Goal: Information Seeking & Learning: Learn about a topic

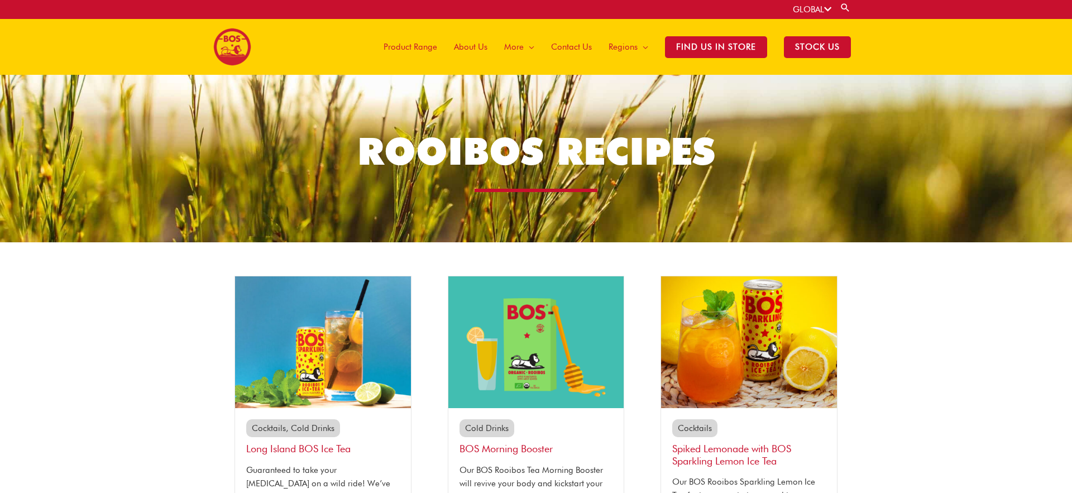
click at [926, 32] on div "Main Menu Product Range About Us More Menu Toggle The Magic of Rooibos Make it …" at bounding box center [536, 47] width 1072 height 56
click at [324, 47] on div "Main Menu Product Range About Us More Menu Toggle The Magic of Rooibos Make it …" at bounding box center [536, 47] width 646 height 56
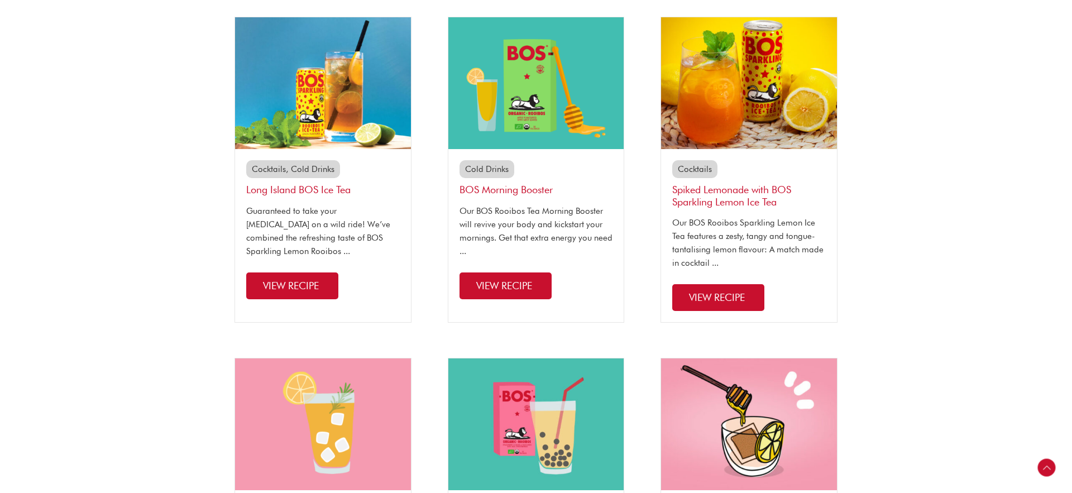
scroll to position [261, 0]
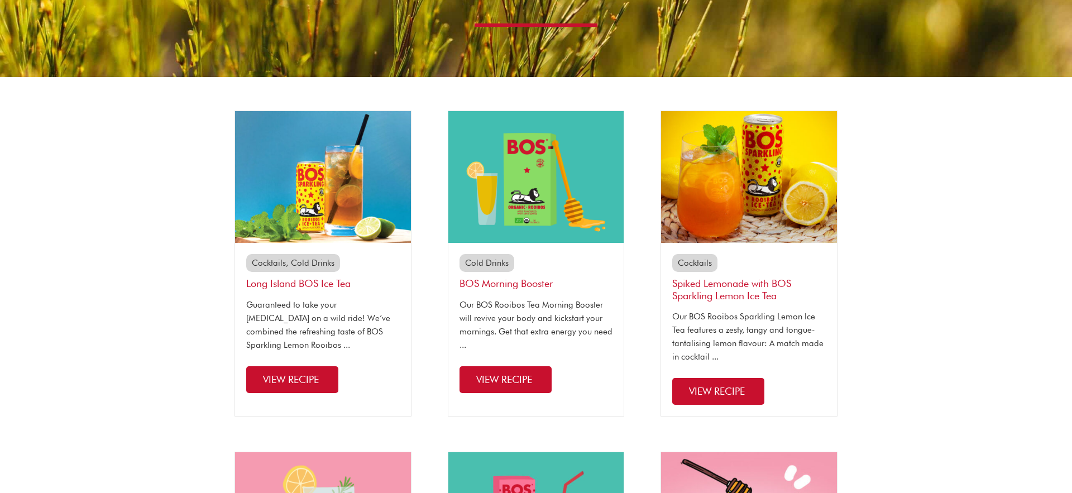
scroll to position [129, 0]
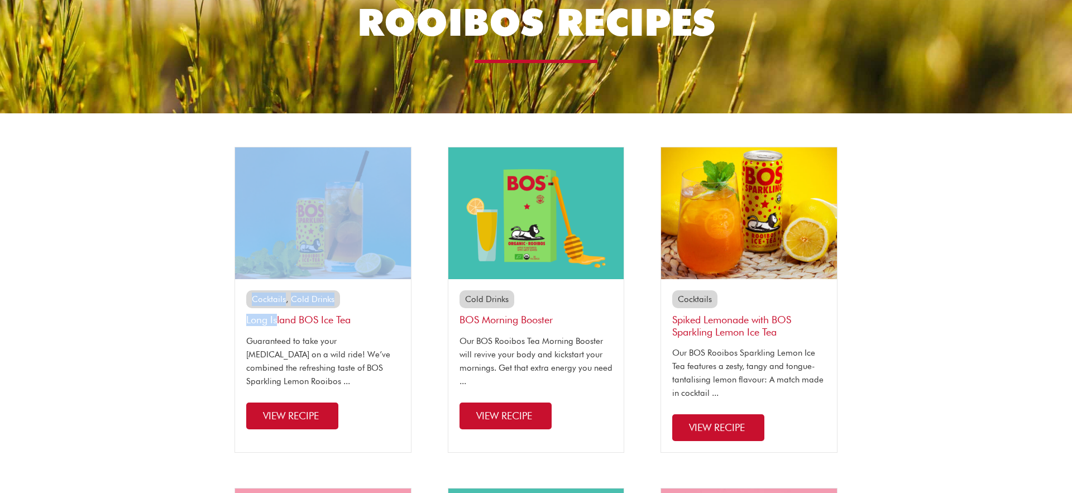
drag, startPoint x: 211, startPoint y: 265, endPoint x: 278, endPoint y: 319, distance: 86.2
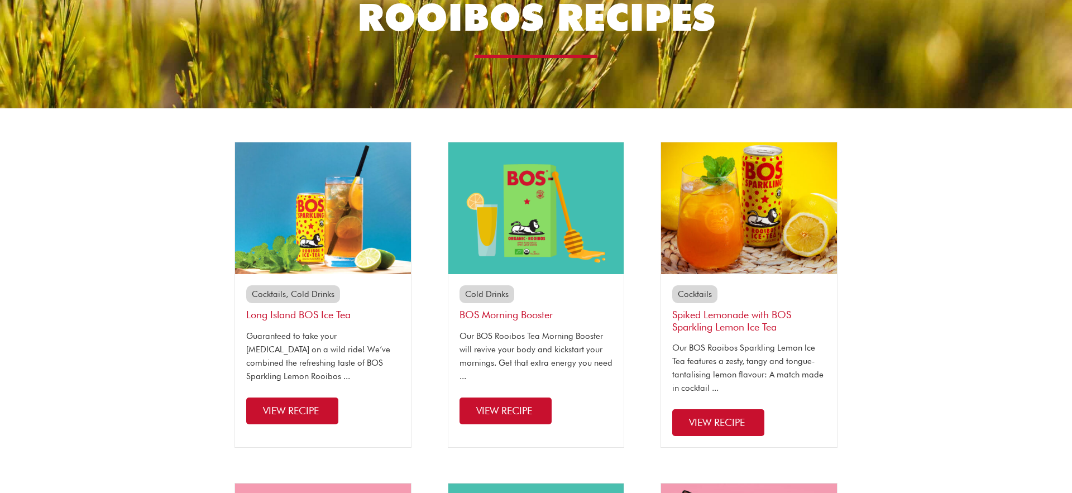
scroll to position [135, 0]
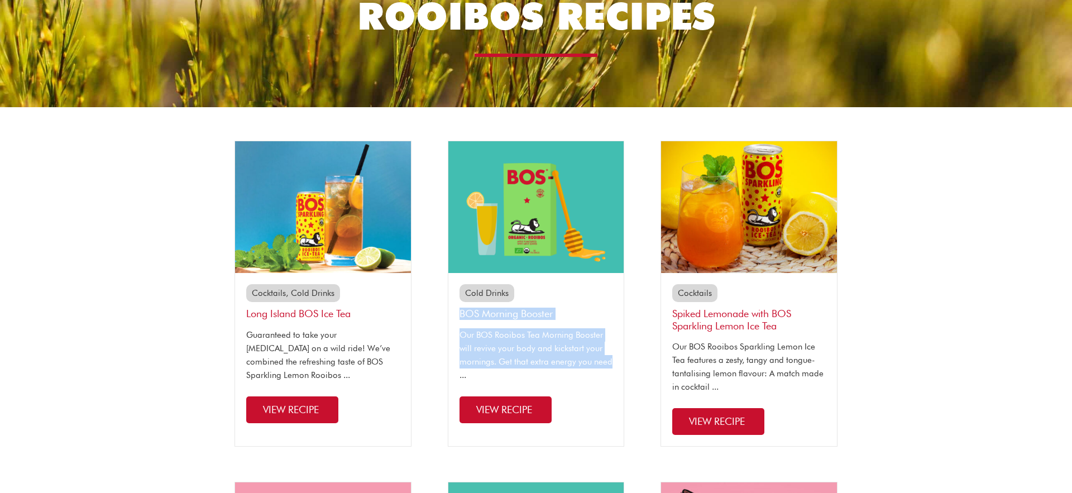
drag, startPoint x: 615, startPoint y: 368, endPoint x: 444, endPoint y: 304, distance: 182.4
click at [444, 304] on div "Cold Drinks BOS Morning Booster Our BOS Rooibos Tea Morning Booster will revive…" at bounding box center [536, 294] width 199 height 306
click at [634, 337] on div "Cold Drinks BOS Morning Booster Our BOS Rooibos Tea Morning Booster will revive…" at bounding box center [536, 294] width 199 height 306
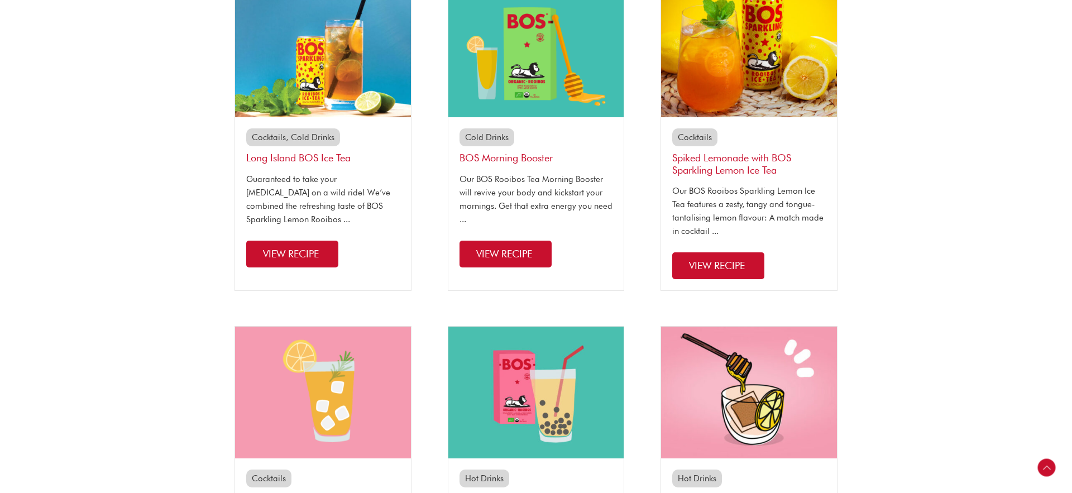
scroll to position [207, 0]
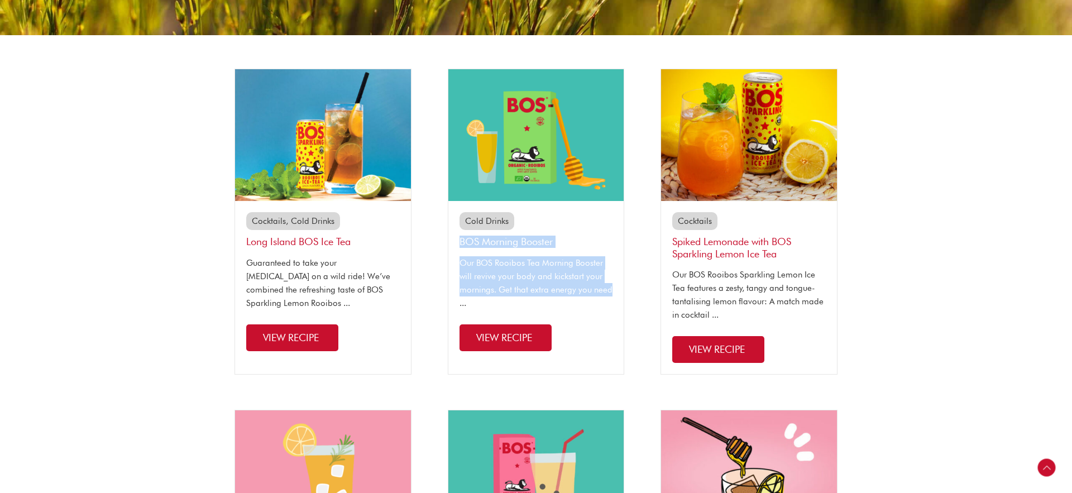
drag, startPoint x: 611, startPoint y: 290, endPoint x: 433, endPoint y: 240, distance: 185.1
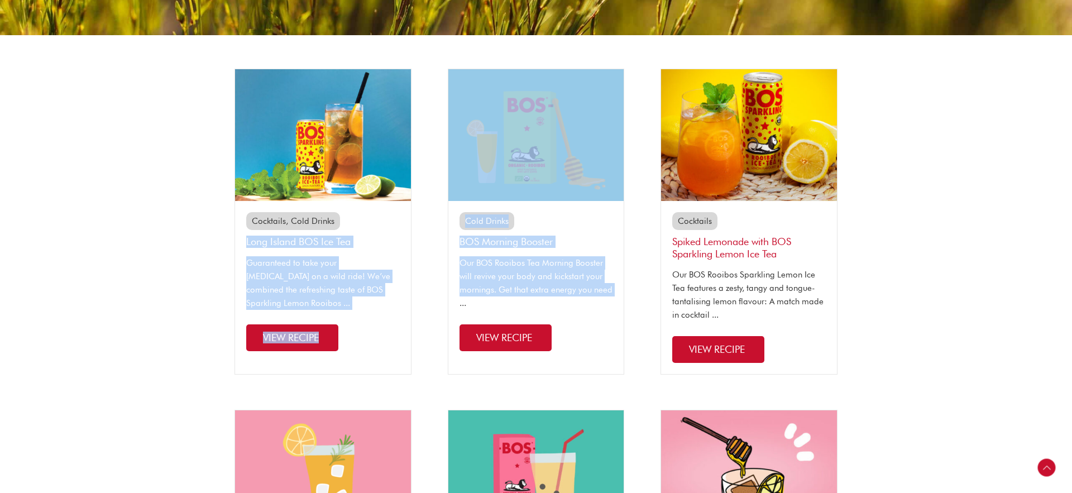
drag, startPoint x: 217, startPoint y: 233, endPoint x: 441, endPoint y: 305, distance: 235.3
click at [441, 305] on div "Cold Drinks BOS Morning Booster Our BOS Rooibos Tea Morning Booster will revive…" at bounding box center [536, 222] width 199 height 306
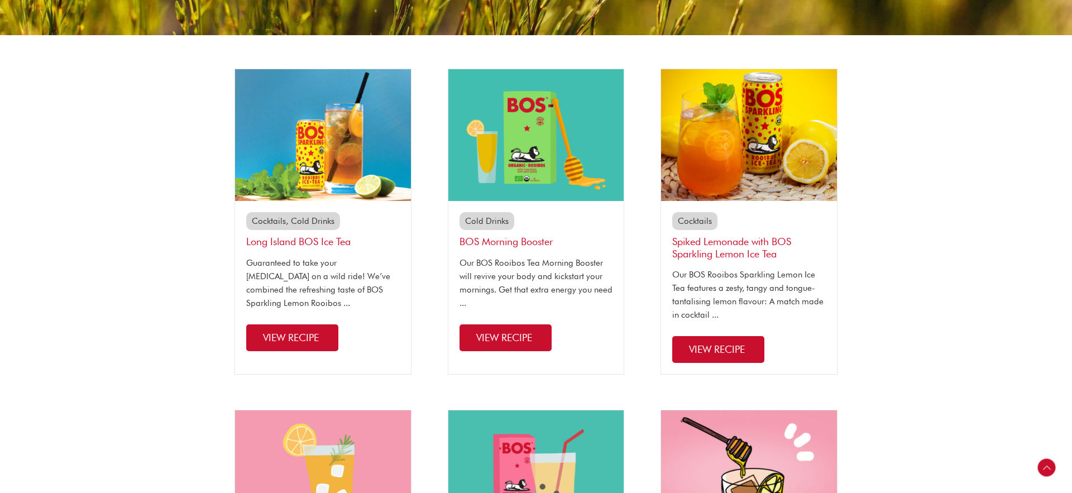
drag, startPoint x: 25, startPoint y: 185, endPoint x: 50, endPoint y: 185, distance: 25.1
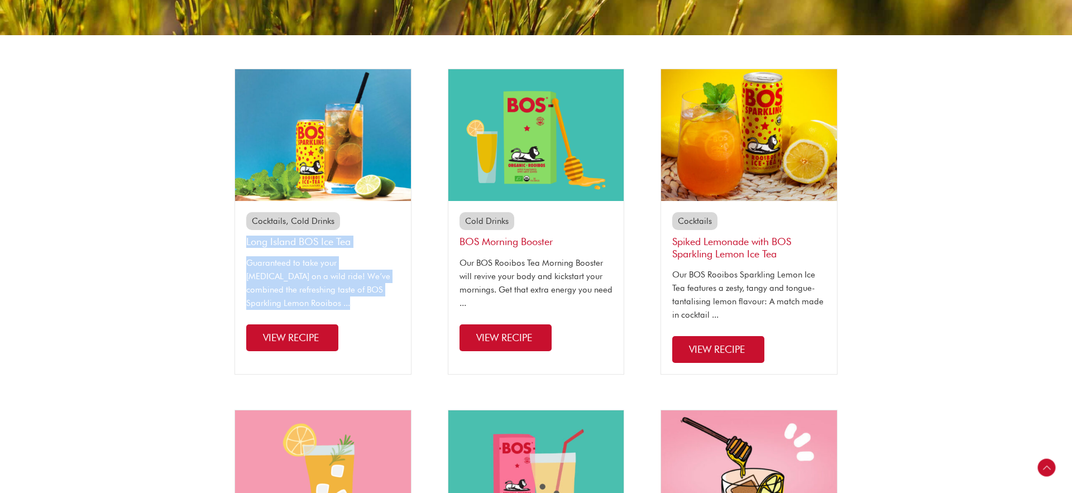
drag, startPoint x: 240, startPoint y: 241, endPoint x: 389, endPoint y: 298, distance: 159.3
click at [389, 298] on div "Cocktails Cold Drinks Long Island BOS Ice Tea Guaranteed to take your [MEDICAL_…" at bounding box center [323, 281] width 176 height 161
